Goal: Communication & Community: Answer question/provide support

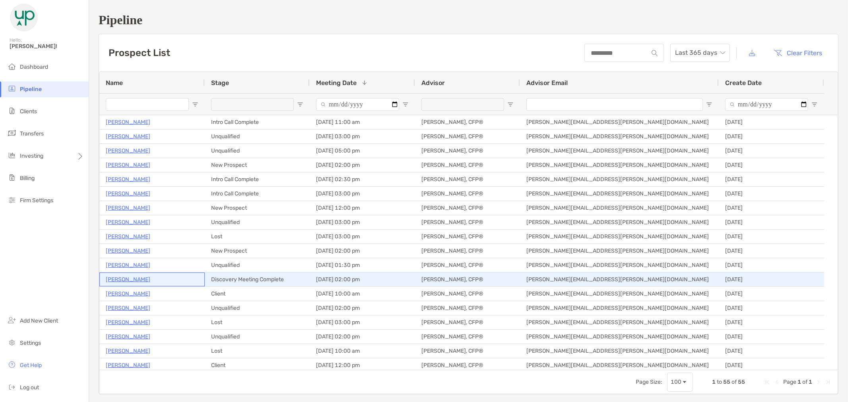
click at [117, 276] on p "[PERSON_NAME]" at bounding box center [128, 280] width 45 height 10
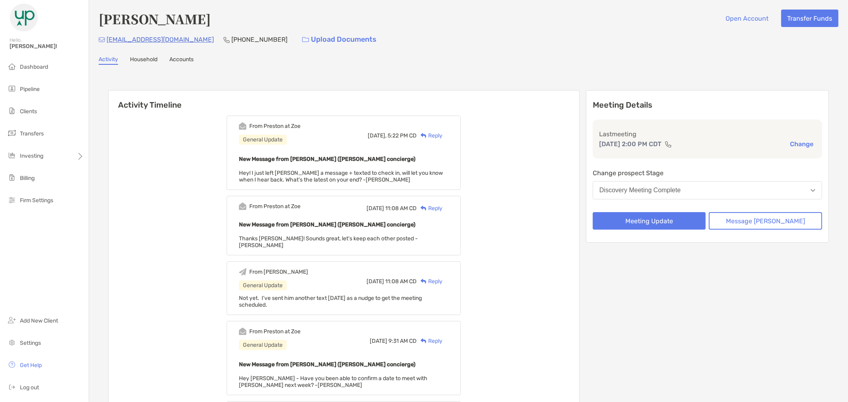
click at [443, 136] on div "Reply" at bounding box center [430, 136] width 26 height 8
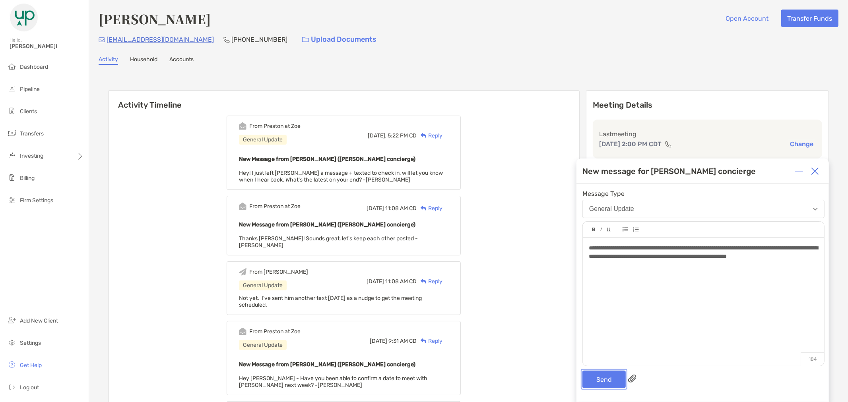
click at [596, 381] on button "Send" at bounding box center [604, 379] width 43 height 17
